Goal: Task Accomplishment & Management: Complete application form

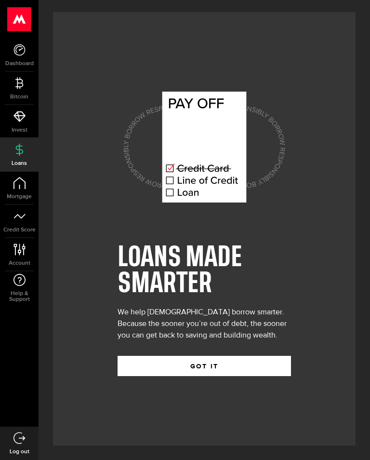
click at [224, 366] on button "GOT IT" at bounding box center [205, 366] width 174 height 20
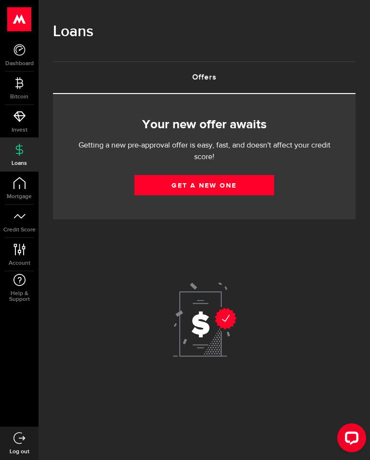
click at [256, 187] on link "Get a new one" at bounding box center [204, 185] width 140 height 20
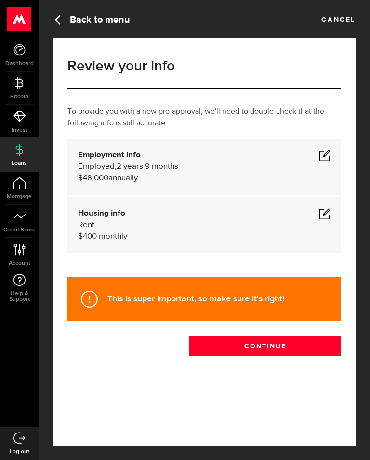
click at [280, 336] on button "Continue" at bounding box center [265, 345] width 152 height 20
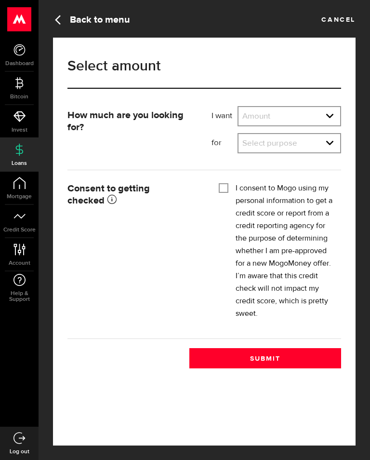
click at [331, 115] on select "Amount $500 $1000 $2000 $3000 $4000 $5000 $6000 $7000 $8000 $9000 $10000 $11000…" at bounding box center [290, 117] width 102 height 20
select select "500"
click at [318, 143] on select "Select purpose Credit Card Refinancing/Pay Off Credit Cards Debt Consolidation …" at bounding box center [290, 144] width 102 height 20
click at [324, 151] on select "Select purpose Credit Card Refinancing/Pay Off Credit Cards Debt Consolidation …" at bounding box center [290, 144] width 102 height 20
select select "Medical/Dental Expenses"
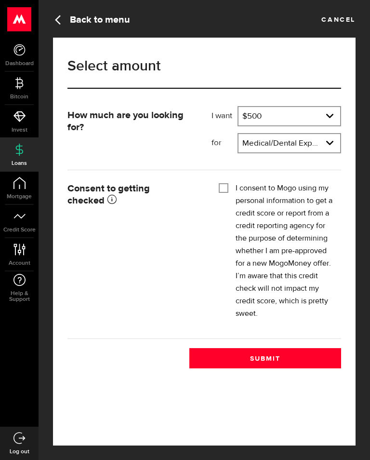
click at [219, 187] on input "I consent to Mogo using my personal information to get a credit score or report…" at bounding box center [224, 187] width 10 height 10
checkbox input "true"
click at [302, 356] on button "Submit" at bounding box center [265, 358] width 152 height 20
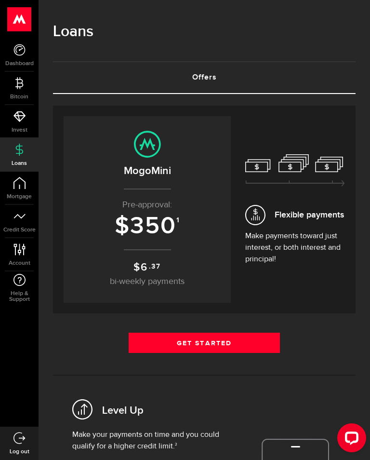
click at [224, 336] on link "Get Started" at bounding box center [204, 343] width 151 height 20
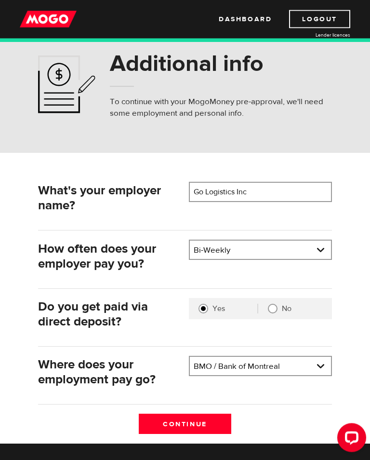
scroll to position [27, 0]
click at [320, 251] on select "Pay frequency Weekly Bi-Weekly Semi-Monthly Monthly" at bounding box center [260, 251] width 141 height 20
select select "1"
click at [294, 196] on input "Go Logistics Inc" at bounding box center [260, 192] width 143 height 20
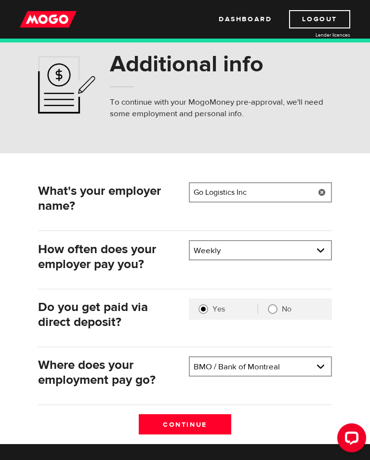
click at [323, 194] on link at bounding box center [322, 192] width 20 height 20
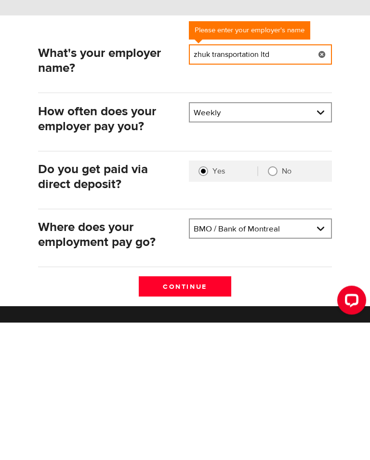
type input "zhuk transportation ltd"
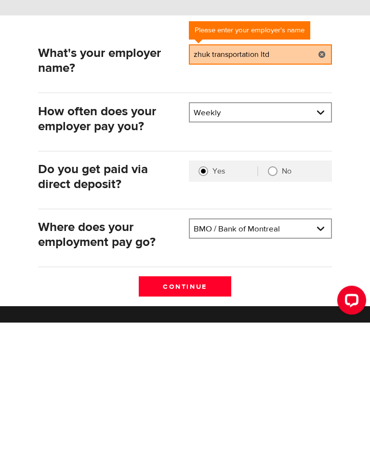
click at [214, 414] on input "Continue" at bounding box center [185, 424] width 93 height 20
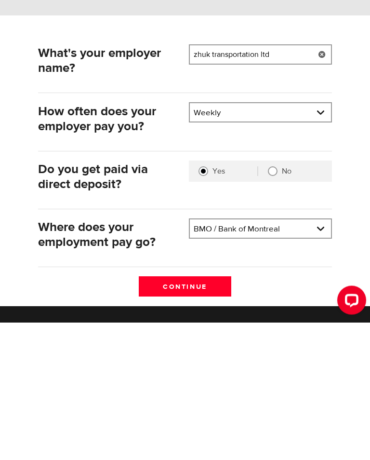
scroll to position [161, 0]
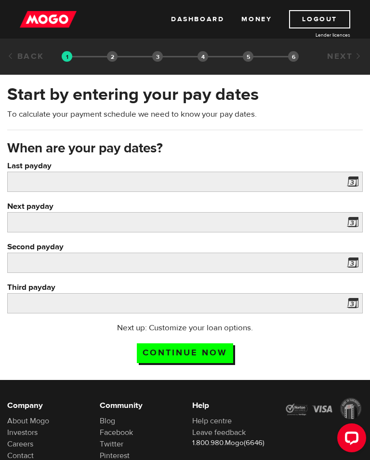
click at [355, 186] on span at bounding box center [351, 182] width 14 height 15
click at [354, 177] on span at bounding box center [351, 182] width 14 height 15
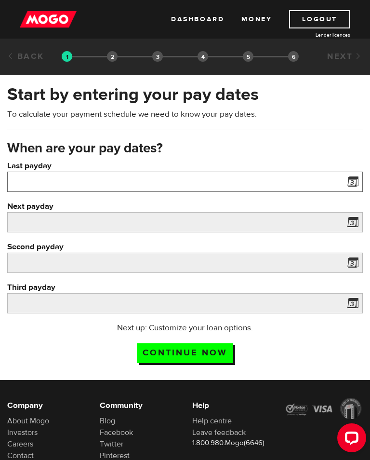
click at [319, 183] on input "Last payday" at bounding box center [185, 182] width 356 height 20
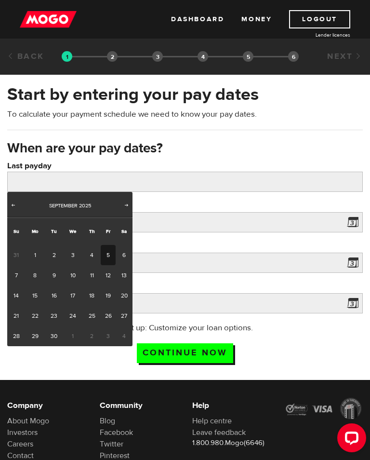
click at [16, 205] on span "Prev" at bounding box center [13, 205] width 8 height 8
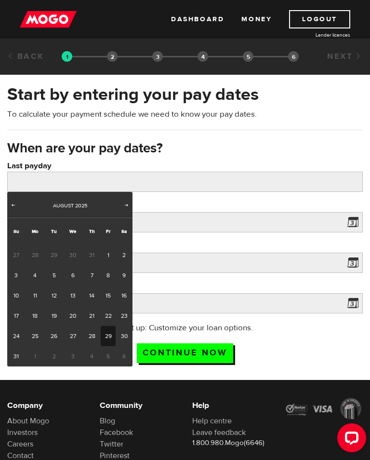
click at [105, 335] on link "29" at bounding box center [108, 336] width 15 height 20
type input "[DATE]"
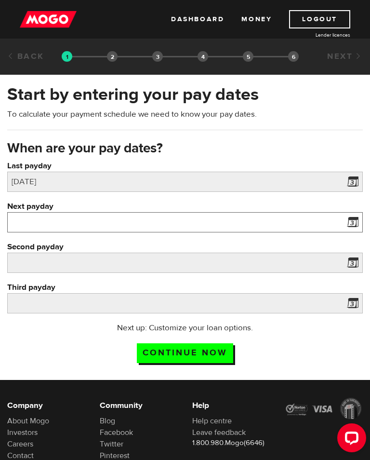
click at [93, 224] on input "Next payday" at bounding box center [185, 222] width 356 height 20
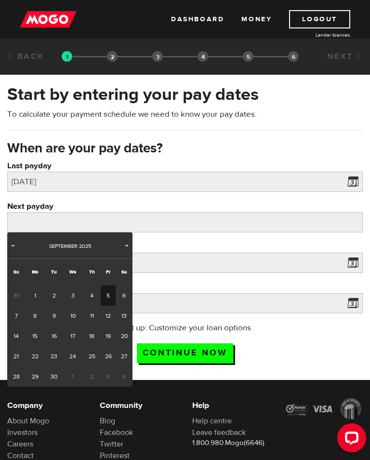
click at [106, 294] on link "5" at bounding box center [108, 295] width 15 height 20
type input "2025/09/05"
type input "2025/9/12"
type input "2025/9/19"
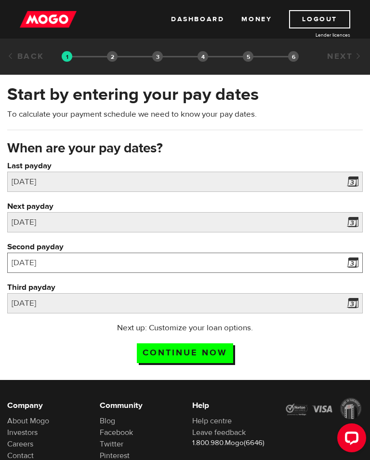
click at [162, 266] on input "2025/9/12" at bounding box center [185, 263] width 356 height 20
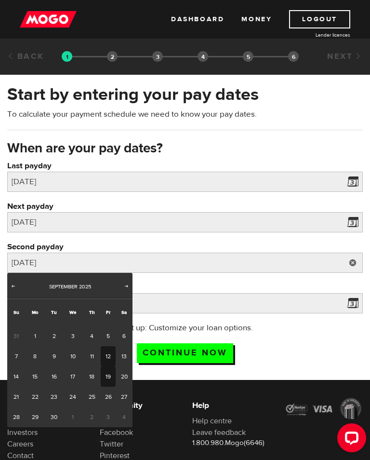
click at [109, 375] on link "19" at bounding box center [108, 376] width 15 height 20
type input "2025/09/19"
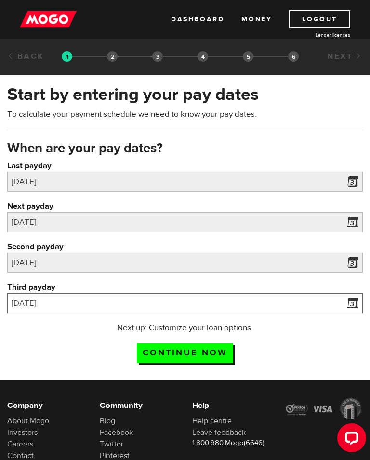
click at [130, 307] on input "2025/9/19" at bounding box center [185, 303] width 356 height 20
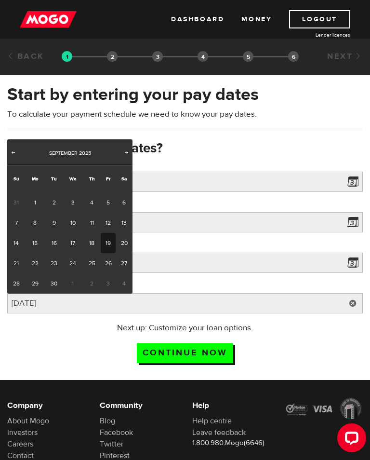
click at [110, 264] on link "26" at bounding box center [108, 263] width 15 height 20
type input "2025/09/26"
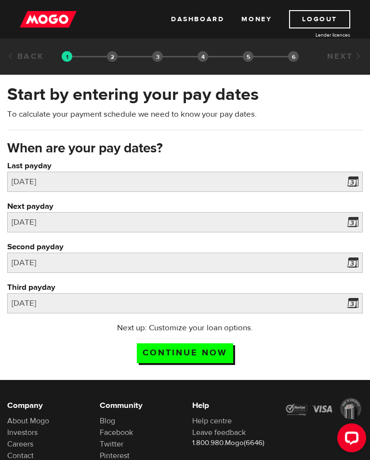
click at [193, 339] on div "Next up: Customize your loan options. Continue now" at bounding box center [185, 346] width 356 height 48
click at [194, 355] on input "Continue now" at bounding box center [185, 353] width 96 height 20
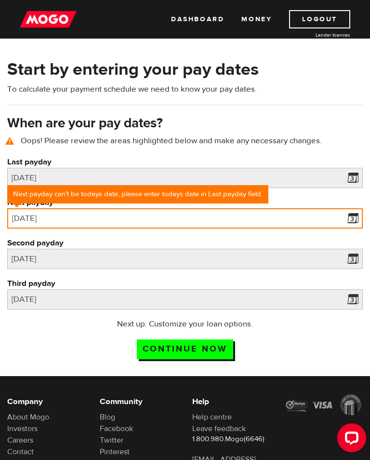
click at [218, 219] on input "2025/09/05" at bounding box center [185, 218] width 356 height 20
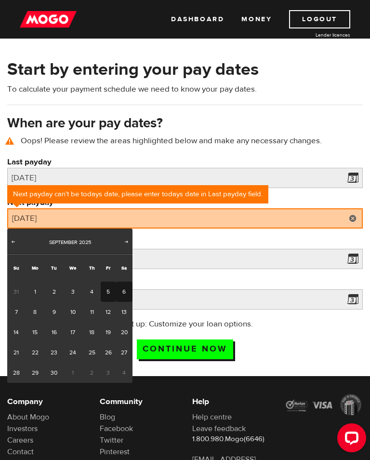
click at [122, 288] on link "6" at bounding box center [124, 291] width 17 height 20
type input "2025/09/06"
type input "2025/9/13"
type input "2025/9/20"
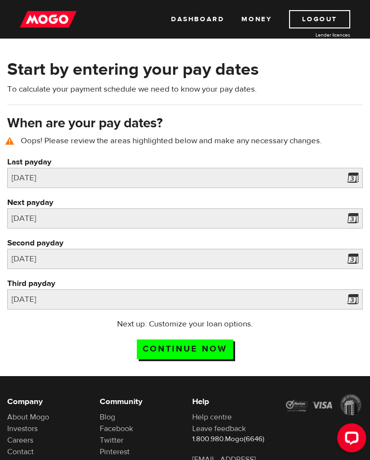
click at [188, 342] on input "Continue now" at bounding box center [185, 349] width 96 height 20
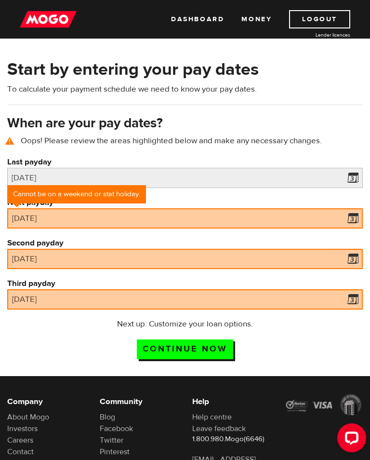
click at [352, 219] on span at bounding box center [351, 219] width 14 height 15
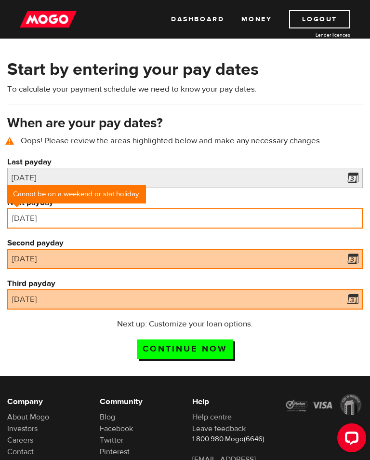
click at [284, 214] on input "[DATE]" at bounding box center [185, 218] width 356 height 20
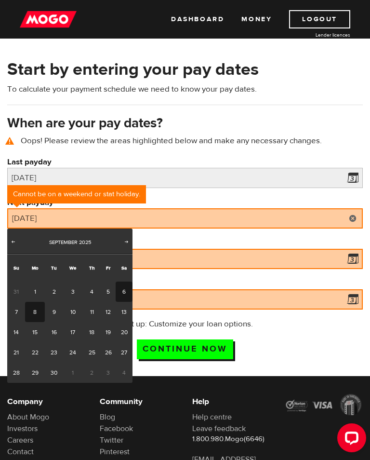
click at [32, 309] on link "8" at bounding box center [35, 312] width 20 height 20
type input "[DATE]"
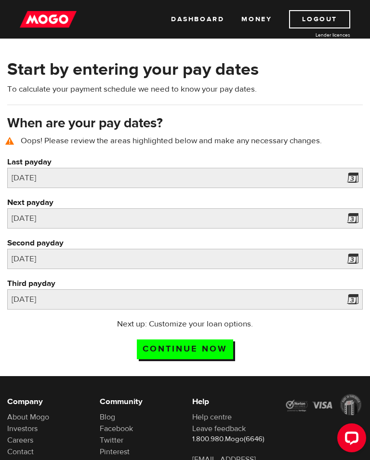
click at [183, 347] on input "Continue now" at bounding box center [185, 349] width 96 height 20
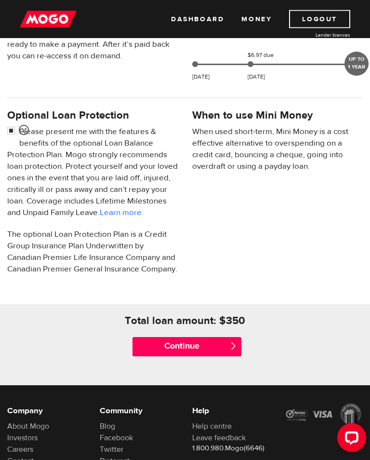
scroll to position [301, 0]
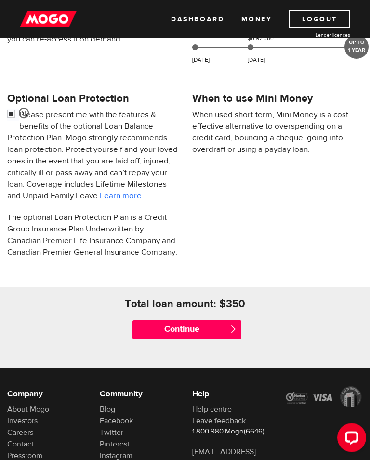
click at [198, 340] on input "Continue" at bounding box center [187, 330] width 109 height 19
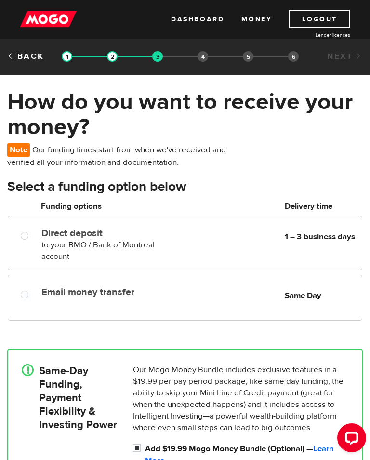
click at [139, 303] on div "Email money transfer Delivery in Same Day Same Day" at bounding box center [185, 298] width 355 height 46
radio input "true"
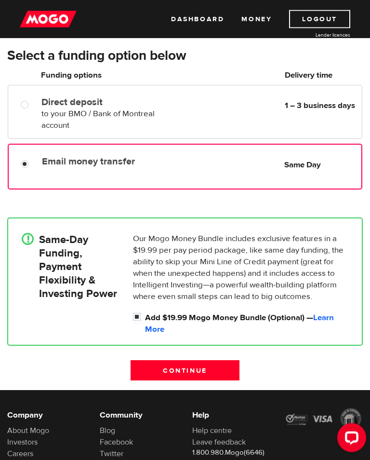
scroll to position [132, 0]
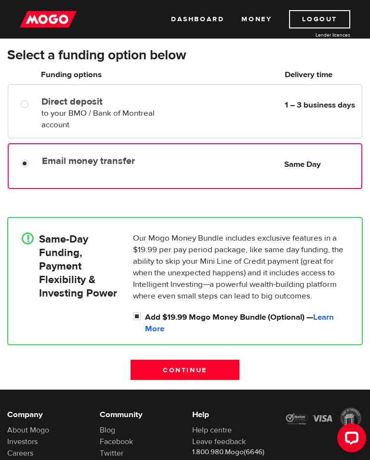
click at [192, 368] on input "Continue" at bounding box center [185, 370] width 109 height 20
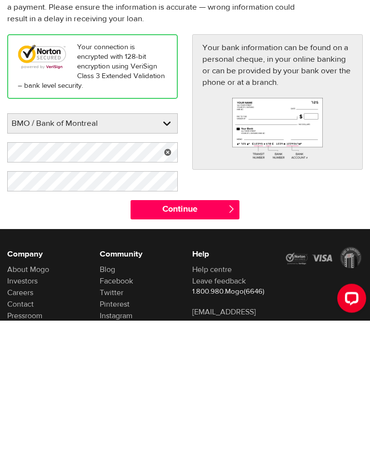
click at [171, 282] on link at bounding box center [168, 292] width 20 height 20
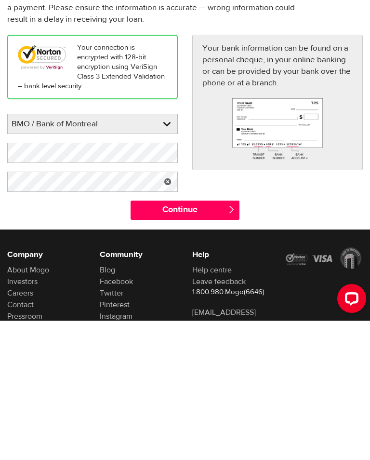
click at [170, 311] on link at bounding box center [168, 321] width 20 height 20
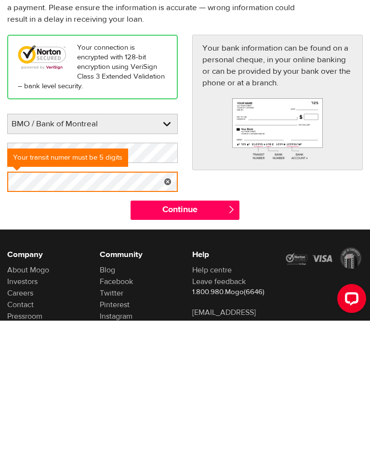
click at [279, 340] on div "Continue " at bounding box center [185, 354] width 370 height 29
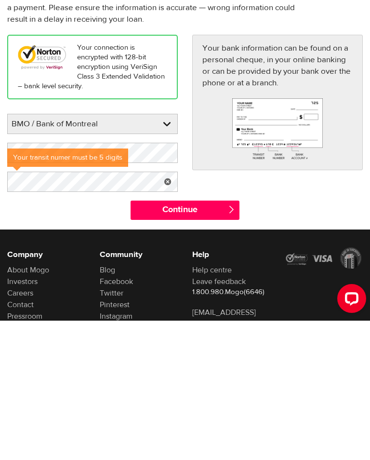
scroll to position [75, 0]
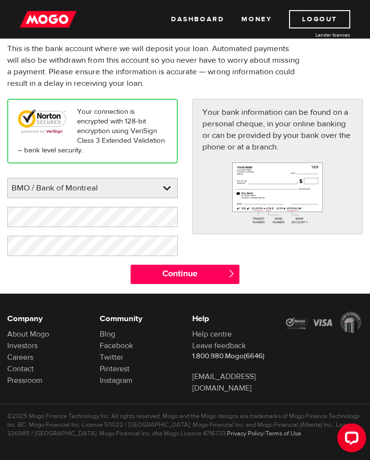
click at [216, 269] on input "Continue" at bounding box center [185, 274] width 109 height 19
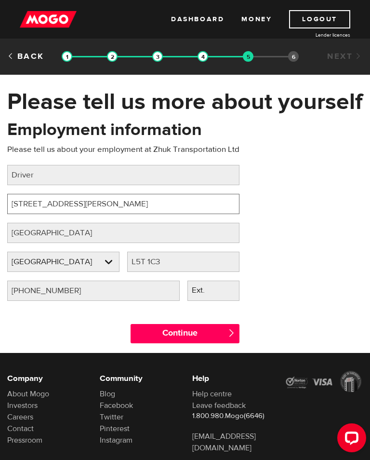
click at [212, 207] on input "6469 Nether Hart Rd" at bounding box center [123, 204] width 232 height 20
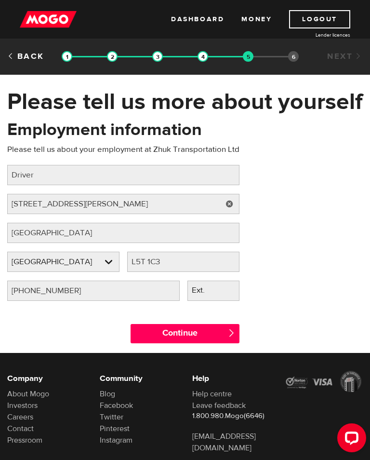
click at [231, 203] on link at bounding box center [230, 204] width 20 height 20
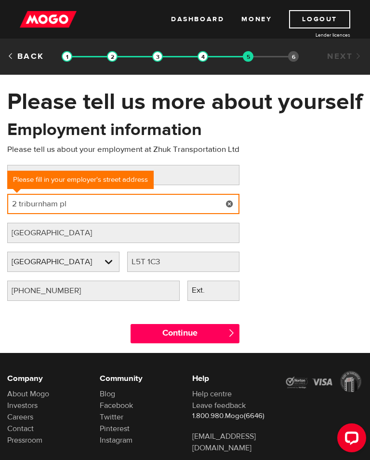
type input "2 triburnham pl"
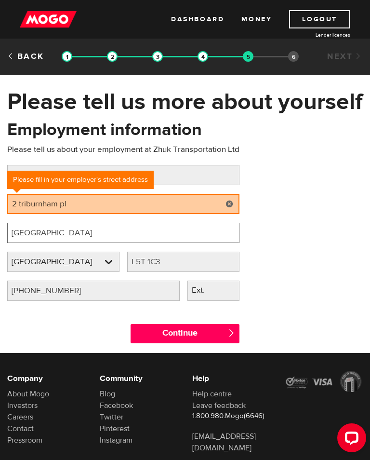
click at [165, 228] on input "Mississauga" at bounding box center [123, 233] width 232 height 20
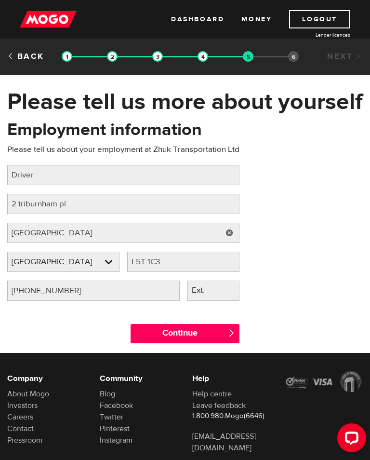
click at [226, 230] on link at bounding box center [230, 233] width 20 height 20
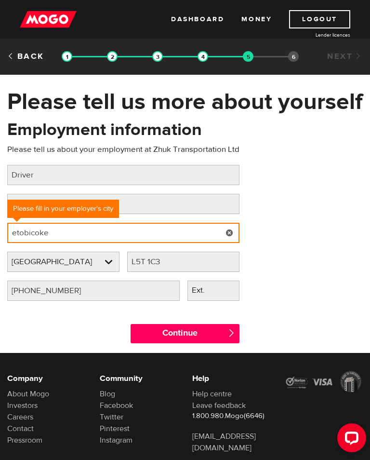
type input "etobicoke"
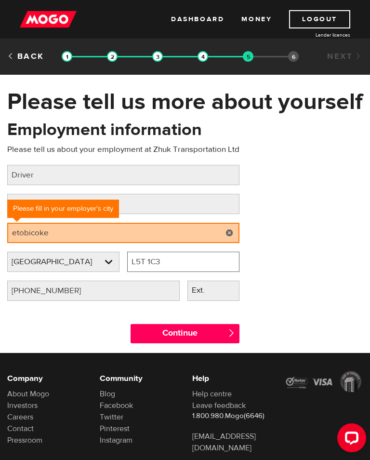
click at [208, 263] on input "L5T 1C3" at bounding box center [183, 262] width 112 height 20
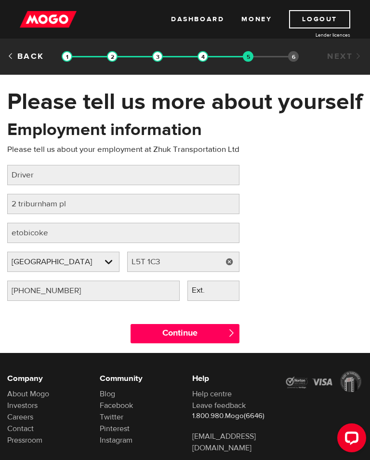
click at [229, 265] on link at bounding box center [230, 262] width 20 height 20
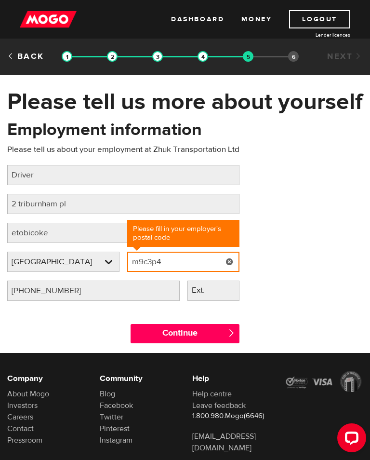
type input "m9c3p4"
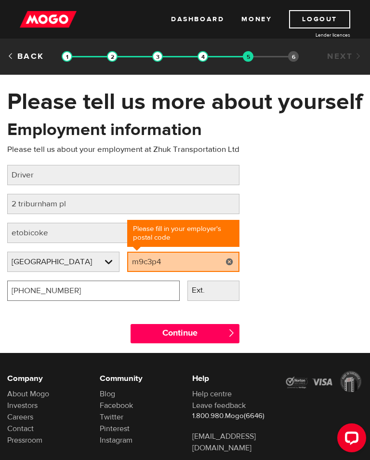
click at [134, 292] on input "(905) 670-9700" at bounding box center [93, 291] width 173 height 20
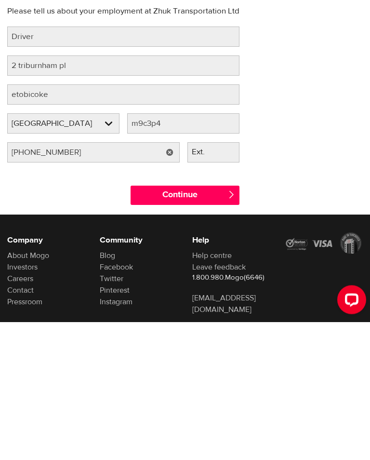
click at [170, 281] on link at bounding box center [170, 291] width 20 height 20
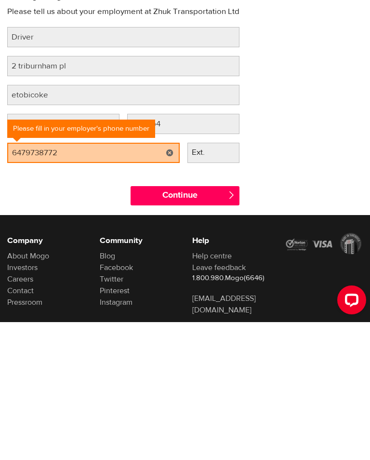
click at [219, 324] on input "Continue" at bounding box center [185, 333] width 109 height 19
type input "(647) 973-8772"
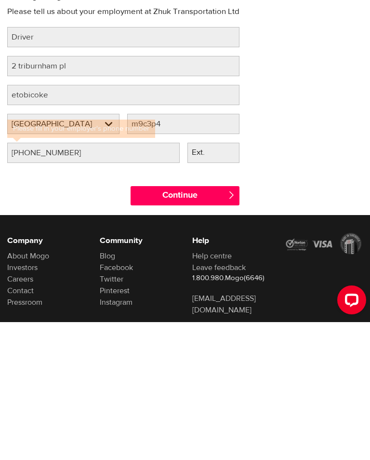
scroll to position [59, 0]
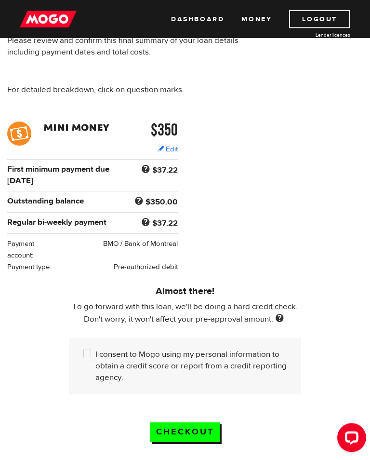
scroll to position [83, 0]
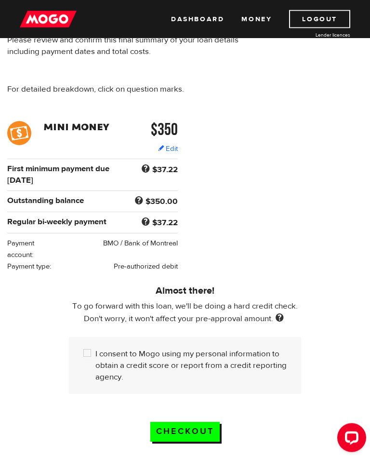
click at [85, 353] on input "I consent to Mogo using my personal information to obtain a credit score or rep…" at bounding box center [89, 354] width 12 height 12
checkbox input "true"
click at [203, 434] on input "Checkout" at bounding box center [184, 432] width 69 height 20
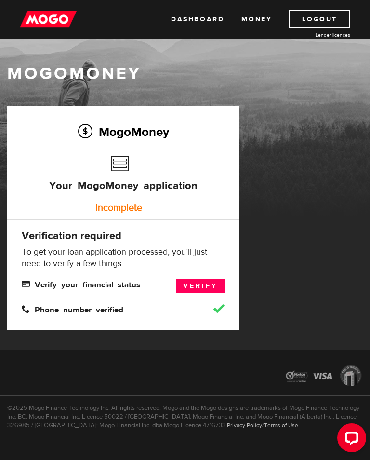
click at [201, 280] on link "Verify" at bounding box center [200, 285] width 49 height 13
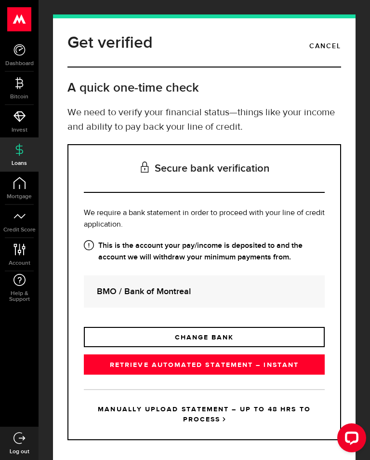
click at [200, 367] on link "RETRIEVE AUTOMATED STATEMENT – INSTANT" at bounding box center [204, 364] width 241 height 20
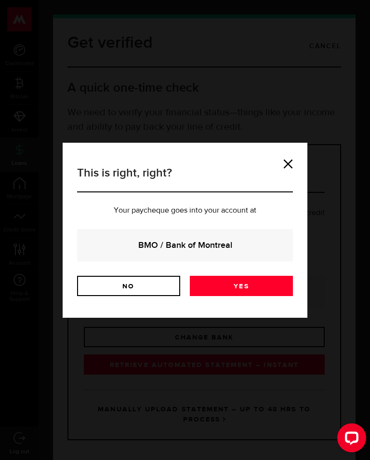
click at [233, 278] on link "Yes" at bounding box center [241, 286] width 103 height 20
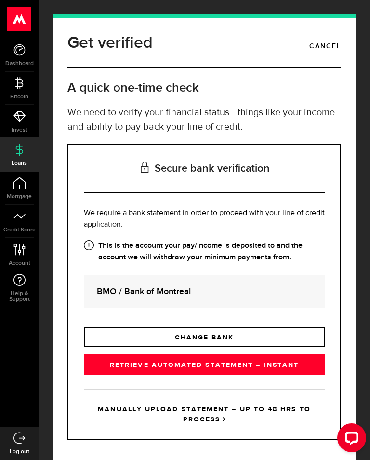
click at [329, 42] on link "Cancel" at bounding box center [325, 46] width 32 height 16
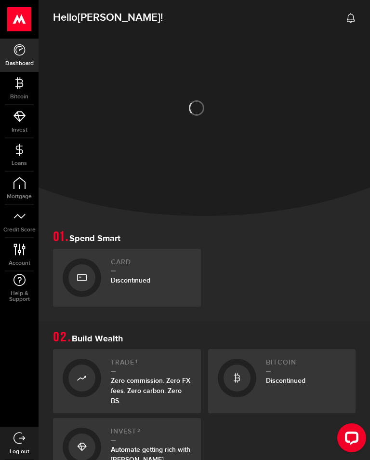
click at [22, 92] on link "Bitcoin" at bounding box center [19, 88] width 39 height 33
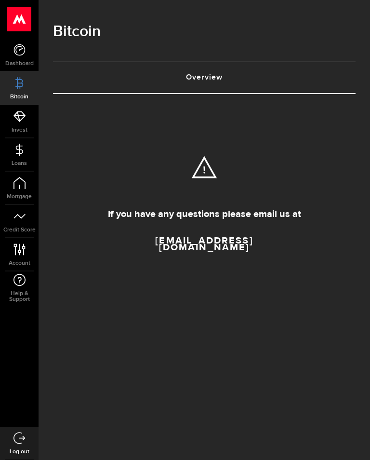
click at [26, 118] on link "Invest" at bounding box center [19, 121] width 39 height 33
